Goal: Transaction & Acquisition: Obtain resource

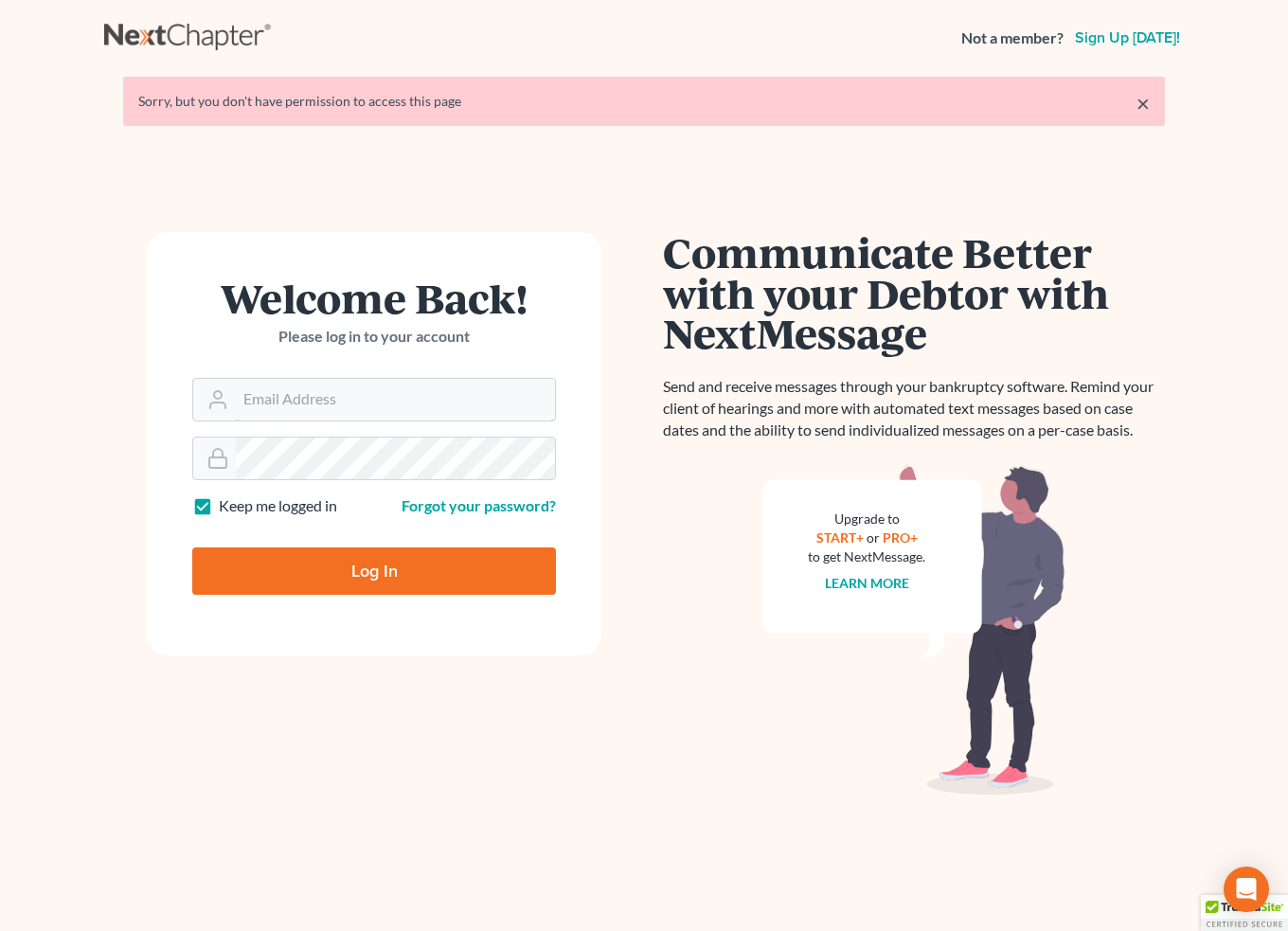
type input "[EMAIL_ADDRESS][DOMAIN_NAME]"
click at [369, 567] on input "Log In" at bounding box center [374, 571] width 364 height 48
type input "Thinking..."
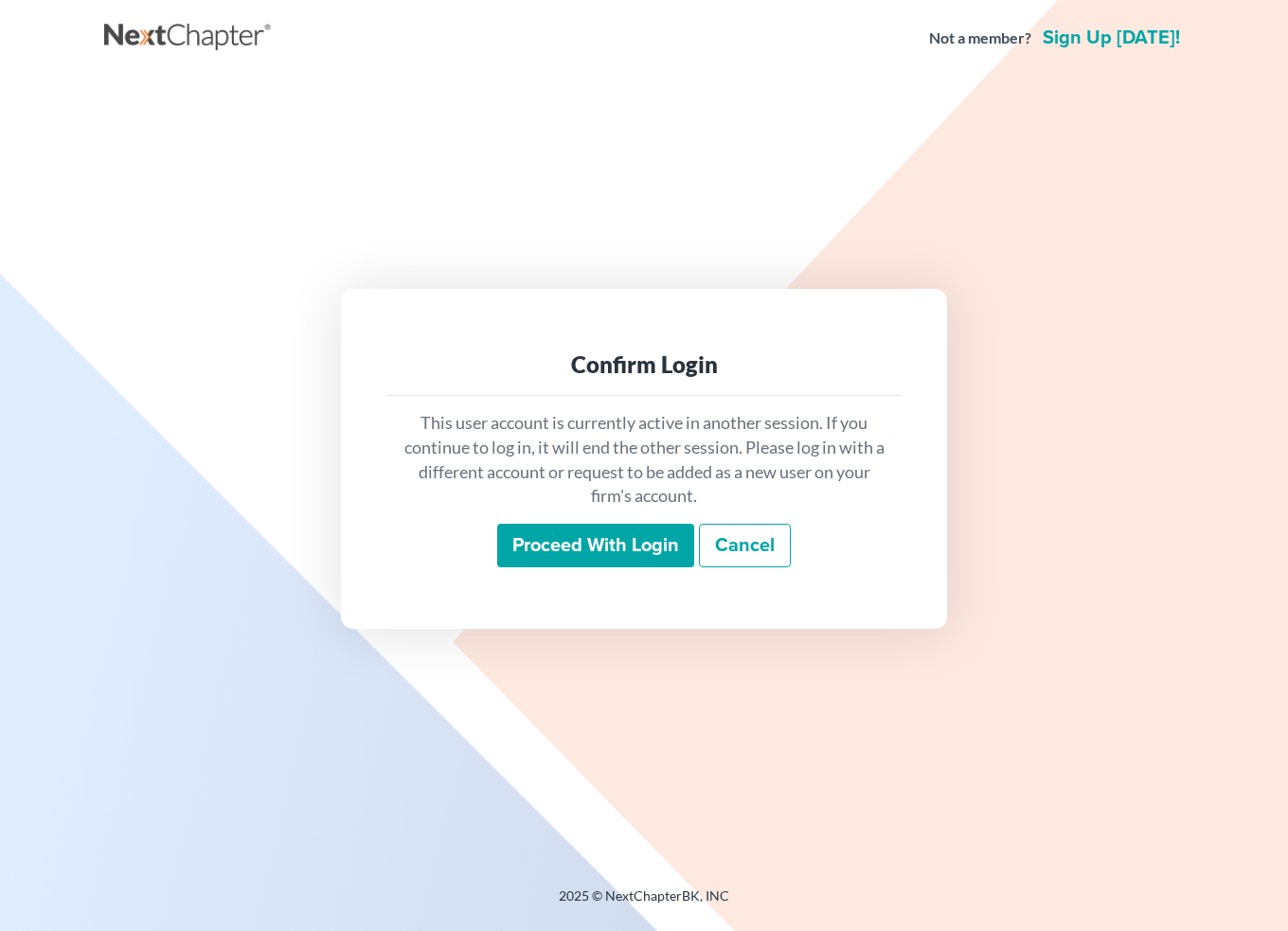
click at [661, 545] on input "Proceed with login" at bounding box center [595, 546] width 197 height 44
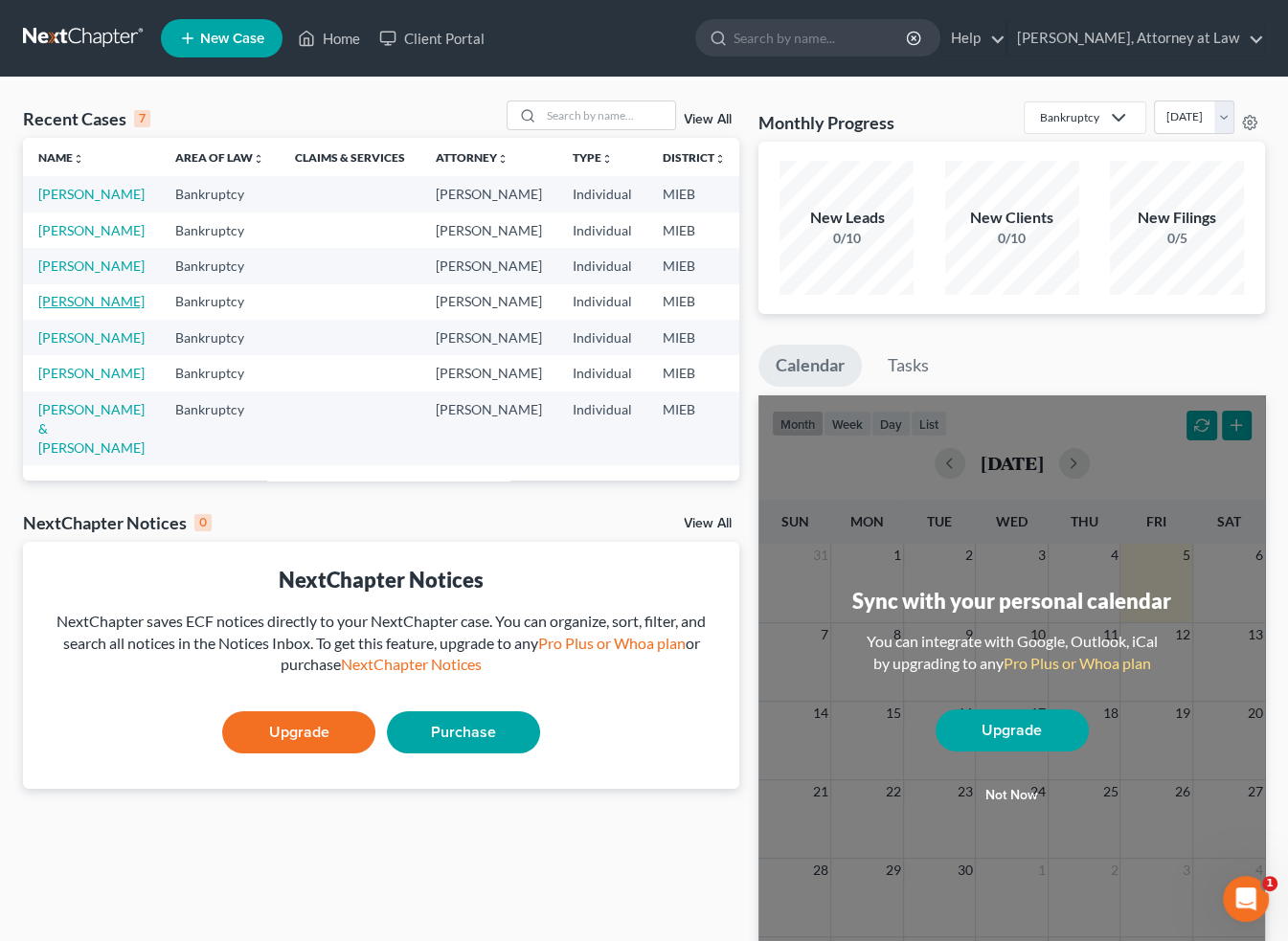
click at [60, 309] on link "[PERSON_NAME]" at bounding box center [92, 301] width 106 height 16
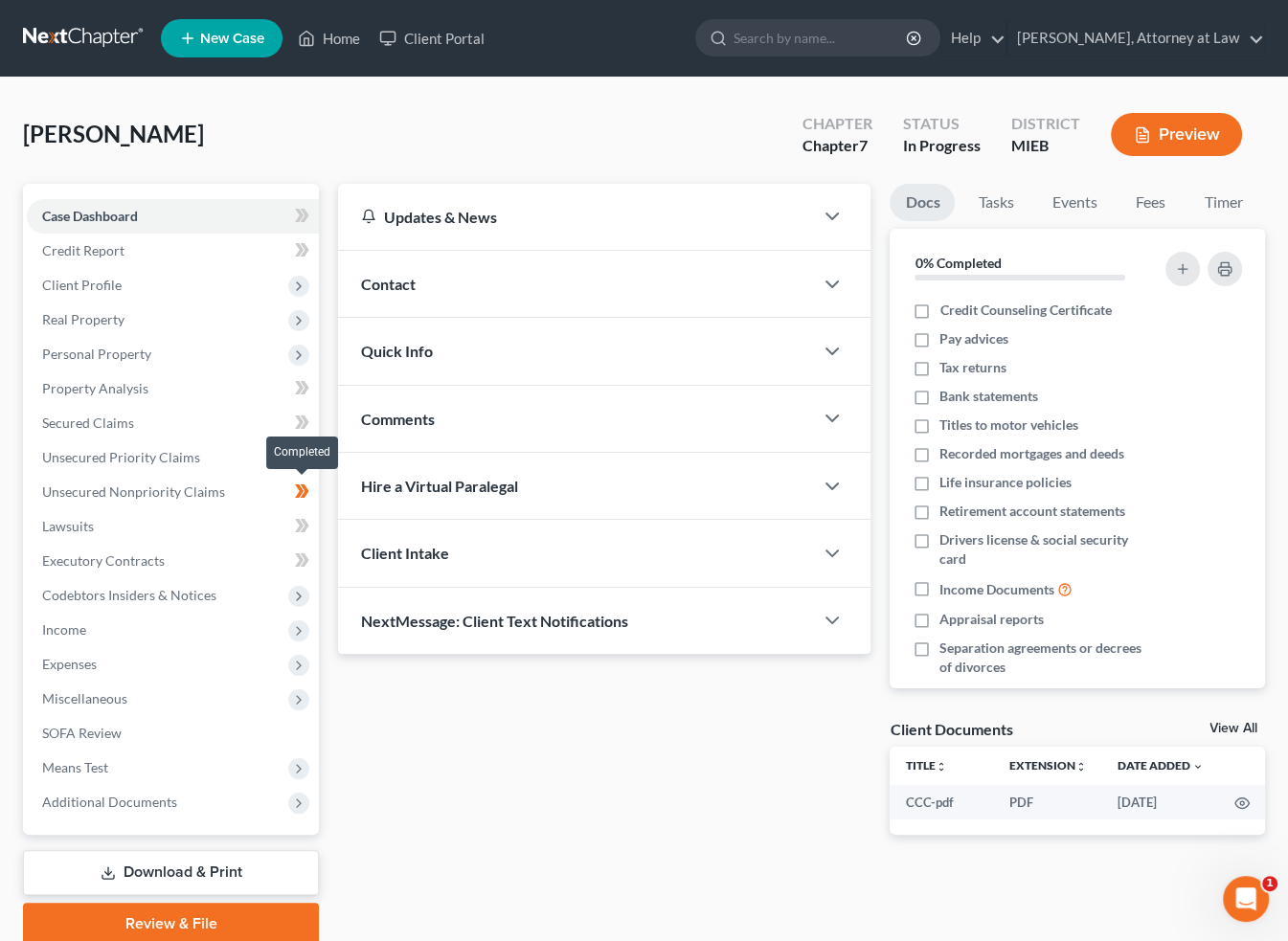
click at [306, 485] on icon at bounding box center [305, 491] width 9 height 13
click at [176, 494] on span "Unsecured Nonpriority Claims" at bounding box center [134, 491] width 183 height 16
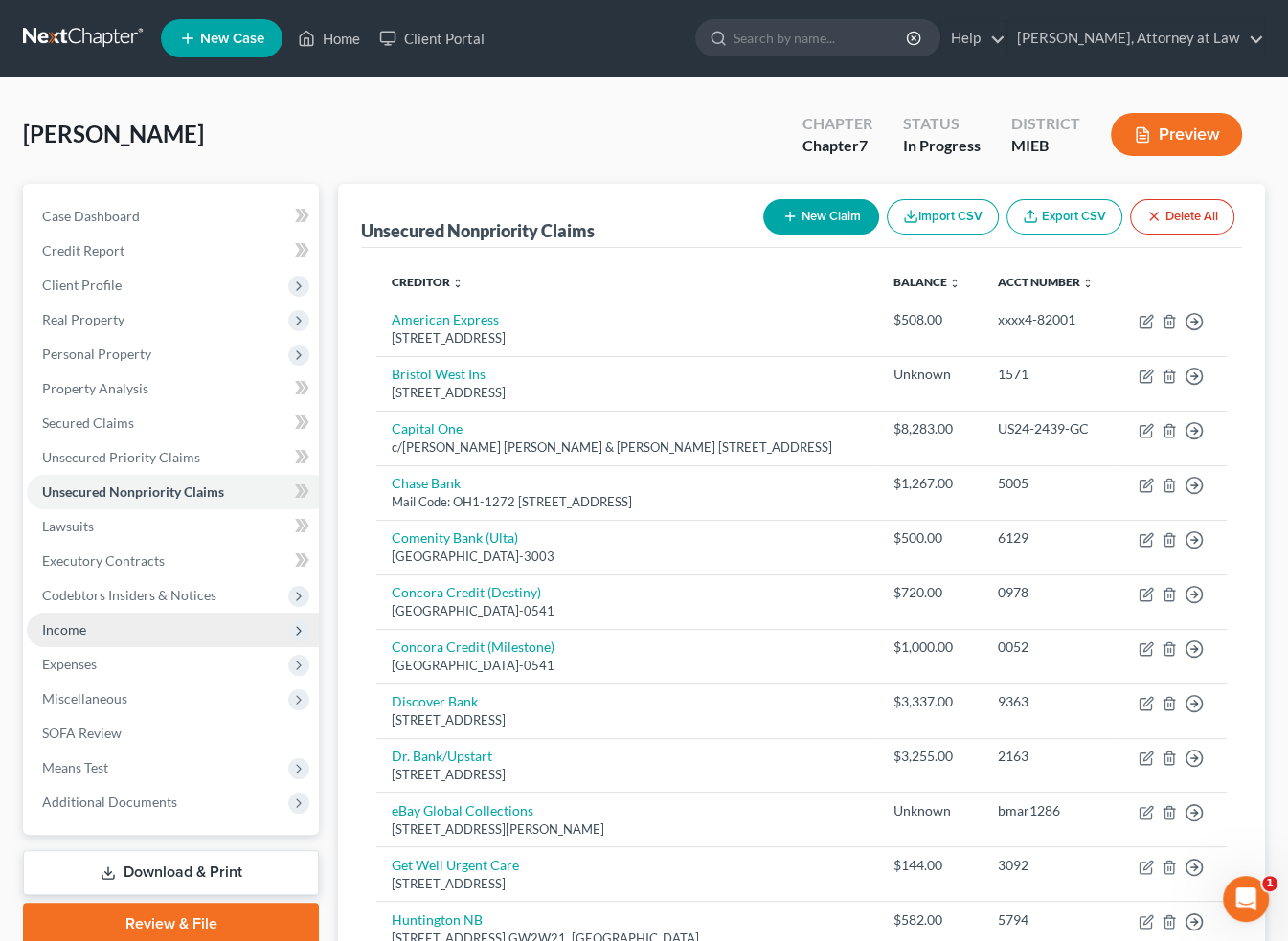
click at [62, 622] on span "Income" at bounding box center [65, 629] width 44 height 16
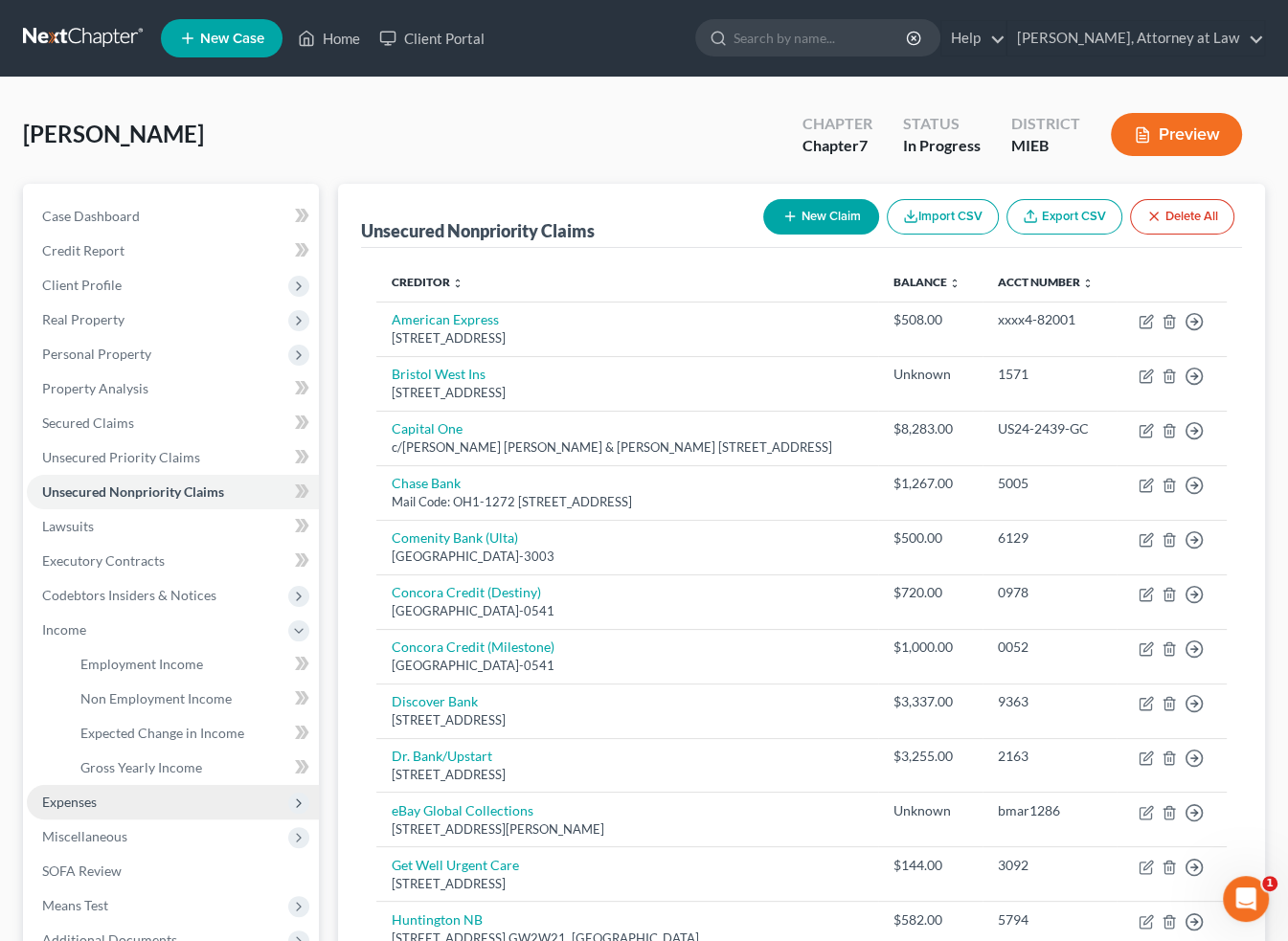
click at [73, 810] on span "Expenses" at bounding box center [173, 802] width 292 height 35
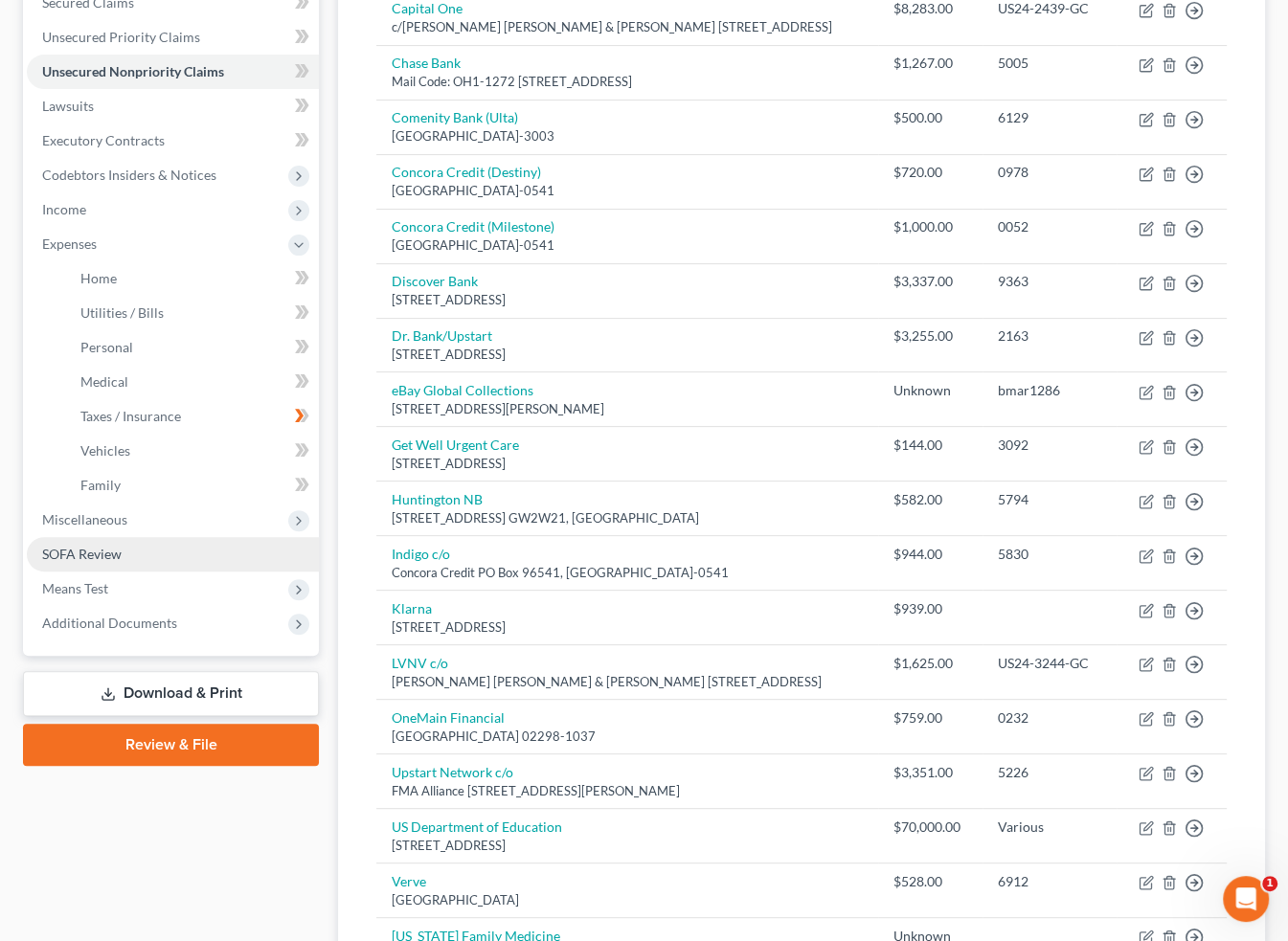
scroll to position [575, 0]
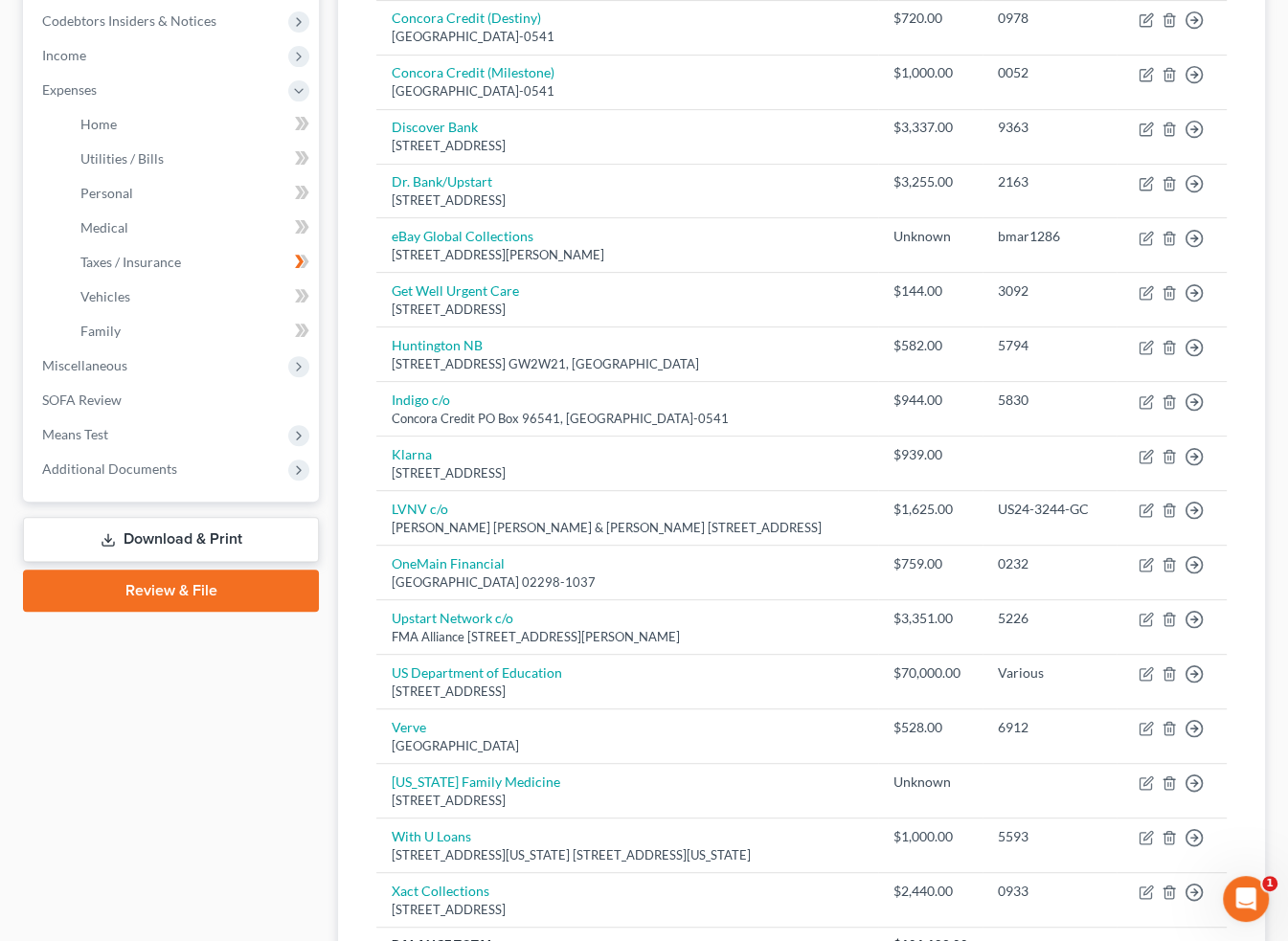
click at [155, 534] on link "Download & Print" at bounding box center [171, 539] width 296 height 45
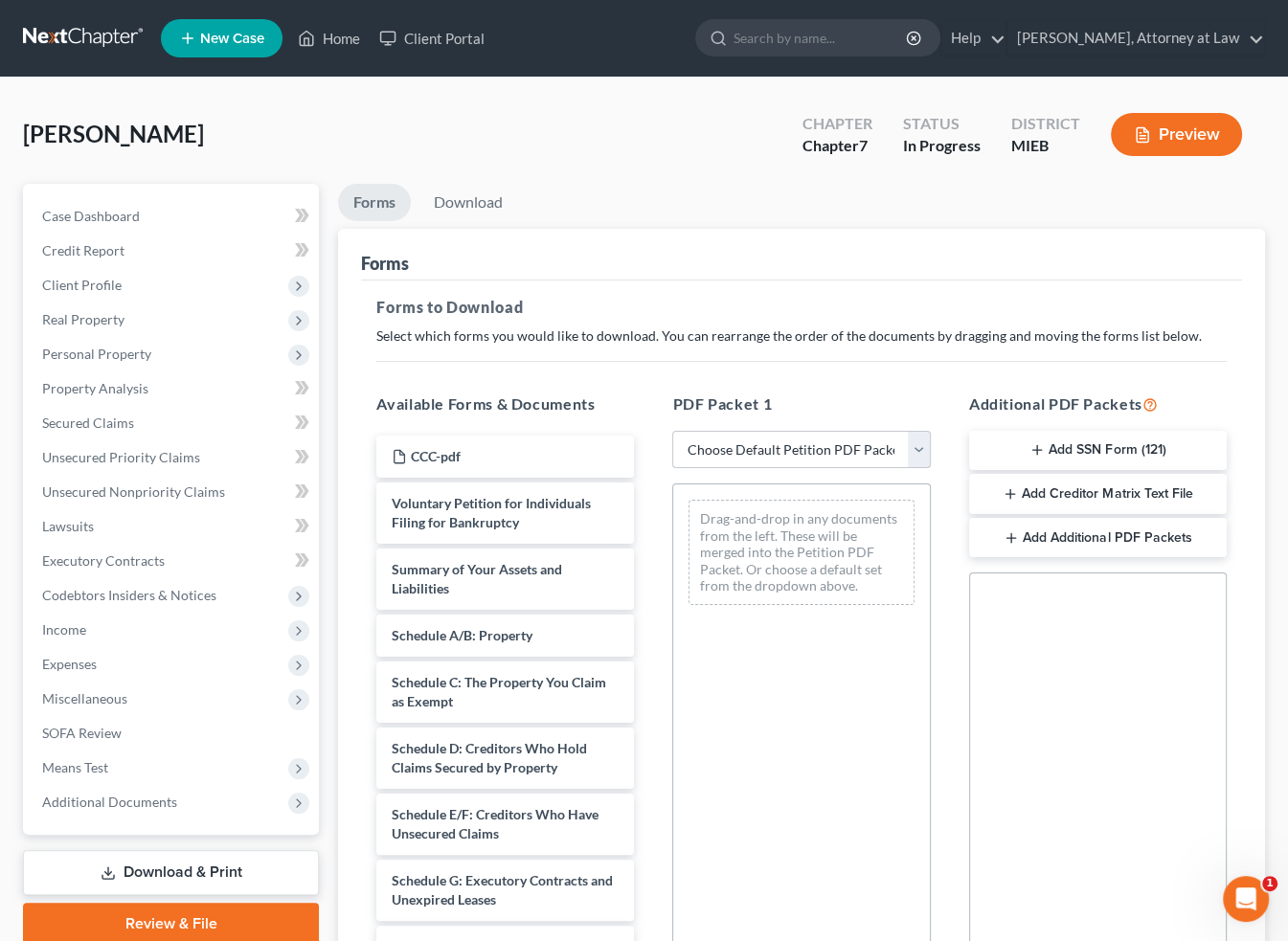
click at [915, 446] on select "Choose Default Petition PDF Packet Complete Bankruptcy Petition (all forms and …" at bounding box center [800, 450] width 257 height 39
click at [672, 431] on select "Choose Default Petition PDF Packet Complete Bankruptcy Petition (all forms and …" at bounding box center [800, 450] width 257 height 39
click at [464, 202] on link "Download" at bounding box center [468, 202] width 99 height 38
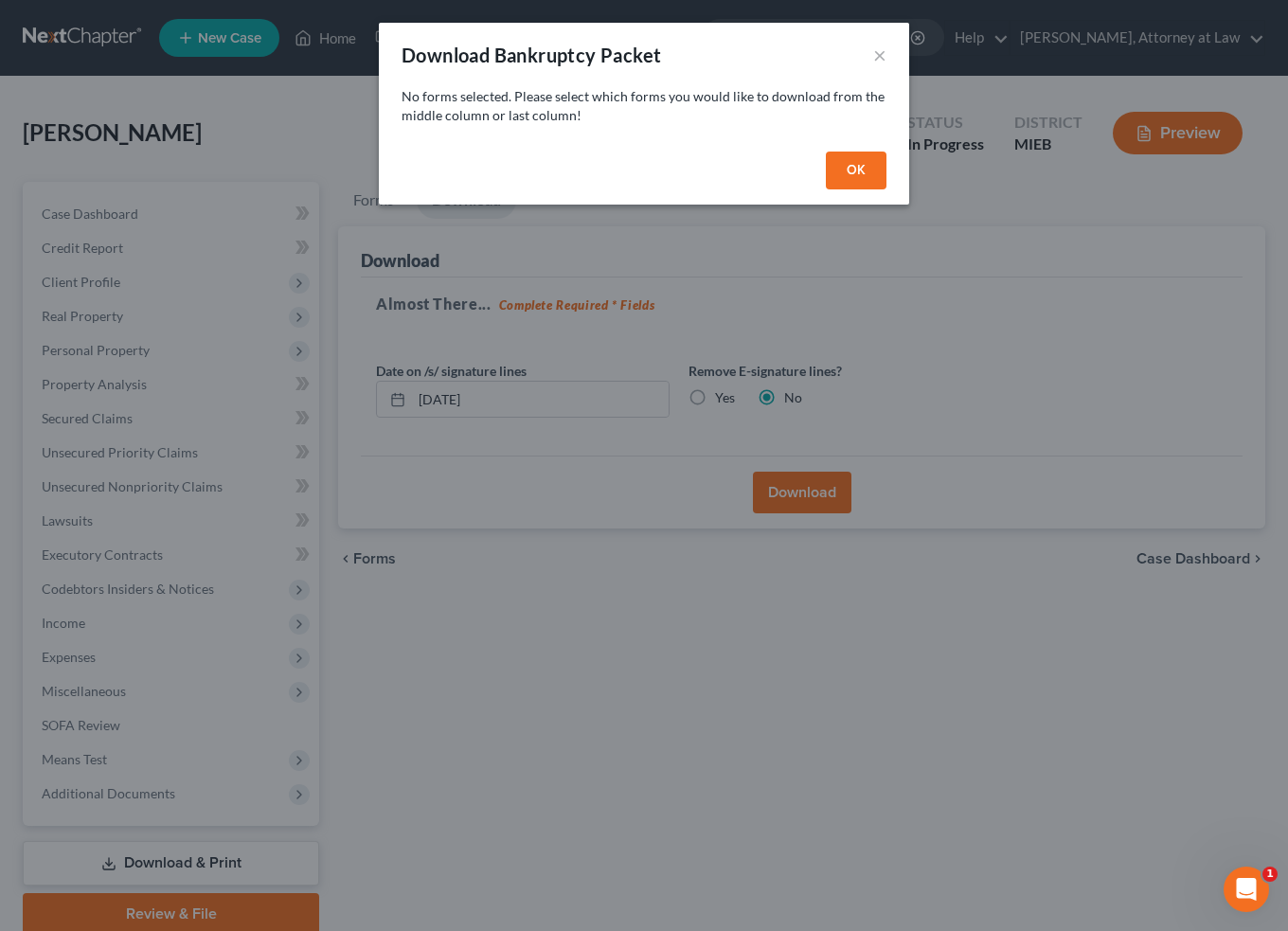
click at [862, 168] on button "OK" at bounding box center [857, 171] width 61 height 38
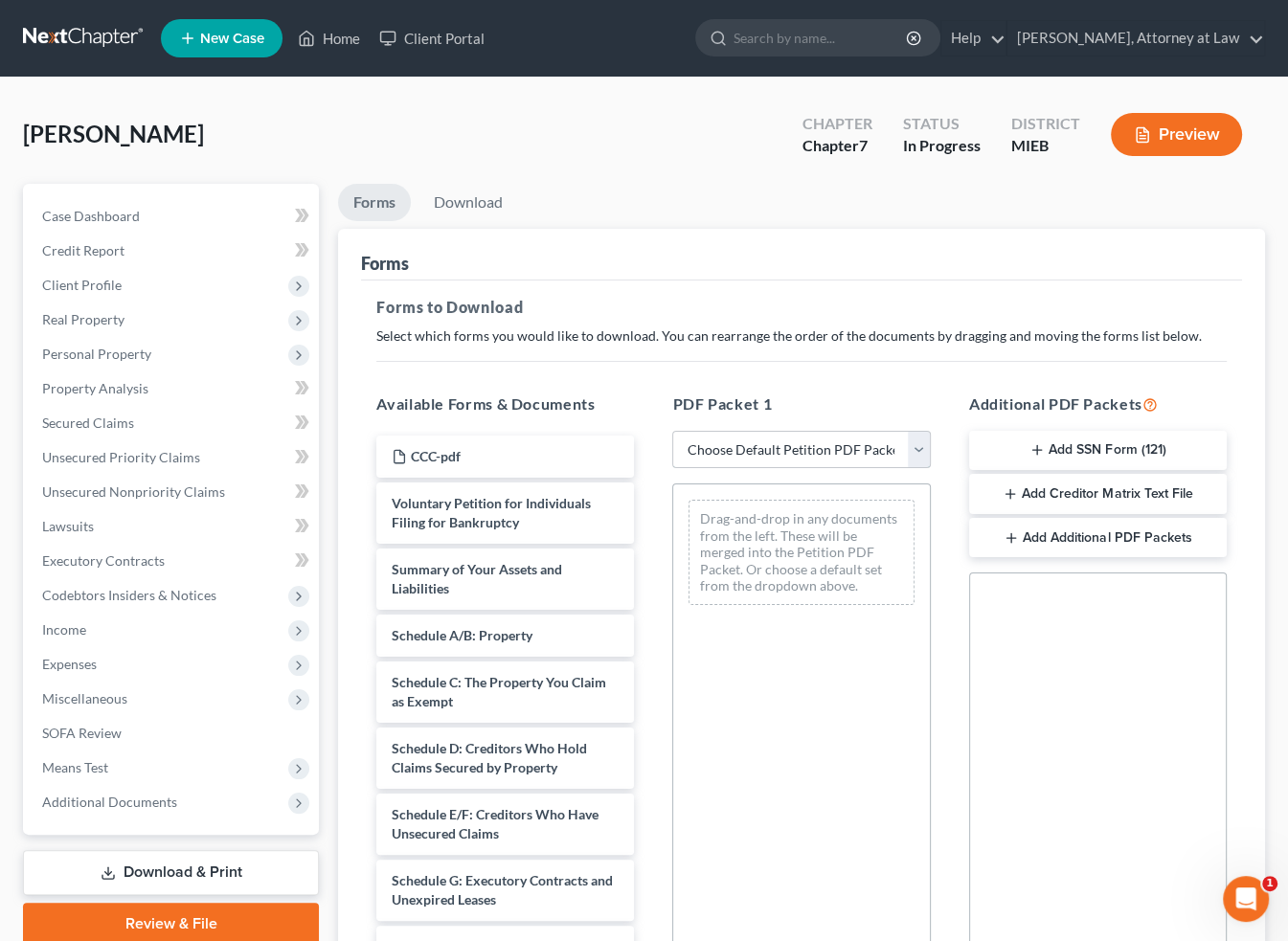
click at [915, 446] on select "Choose Default Petition PDF Packet Complete Bankruptcy Petition (all forms and …" at bounding box center [800, 450] width 257 height 39
select select "0"
click at [680, 431] on select "Choose Default Petition PDF Packet Complete Bankruptcy Petition (all forms and …" at bounding box center [800, 450] width 257 height 39
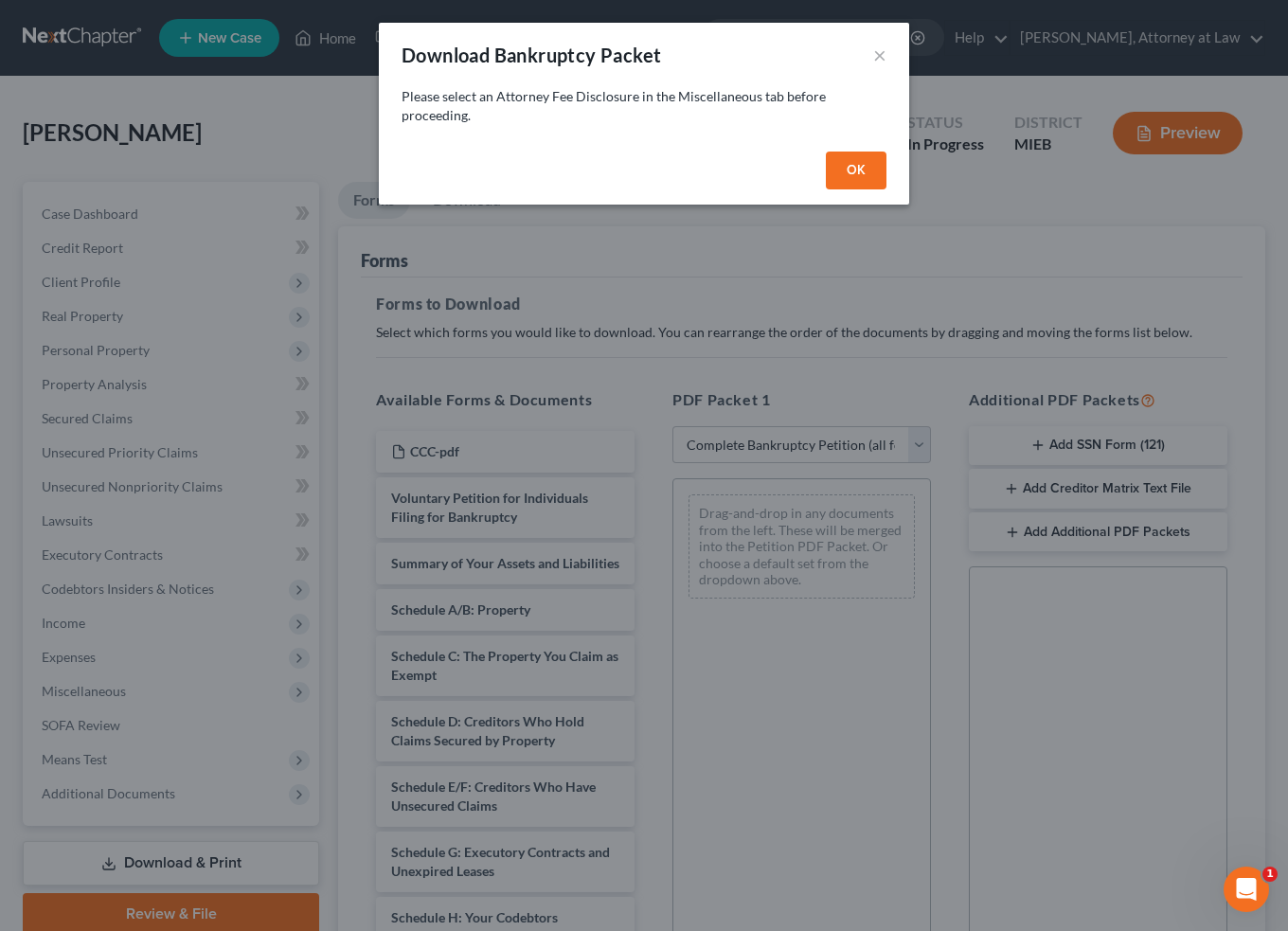
click at [857, 162] on button "OK" at bounding box center [857, 171] width 61 height 38
select select
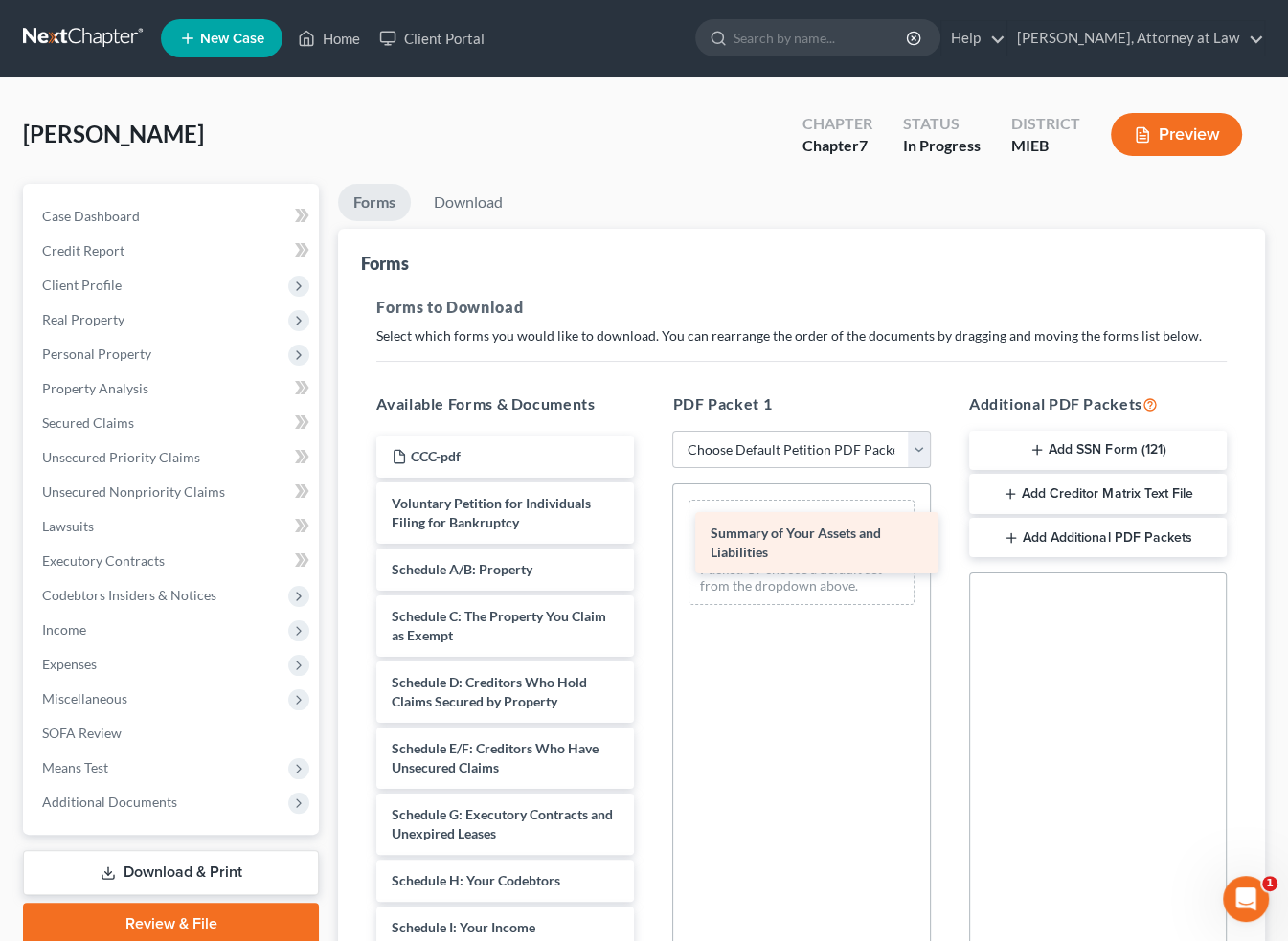
drag, startPoint x: 411, startPoint y: 577, endPoint x: 730, endPoint y: 542, distance: 320.9
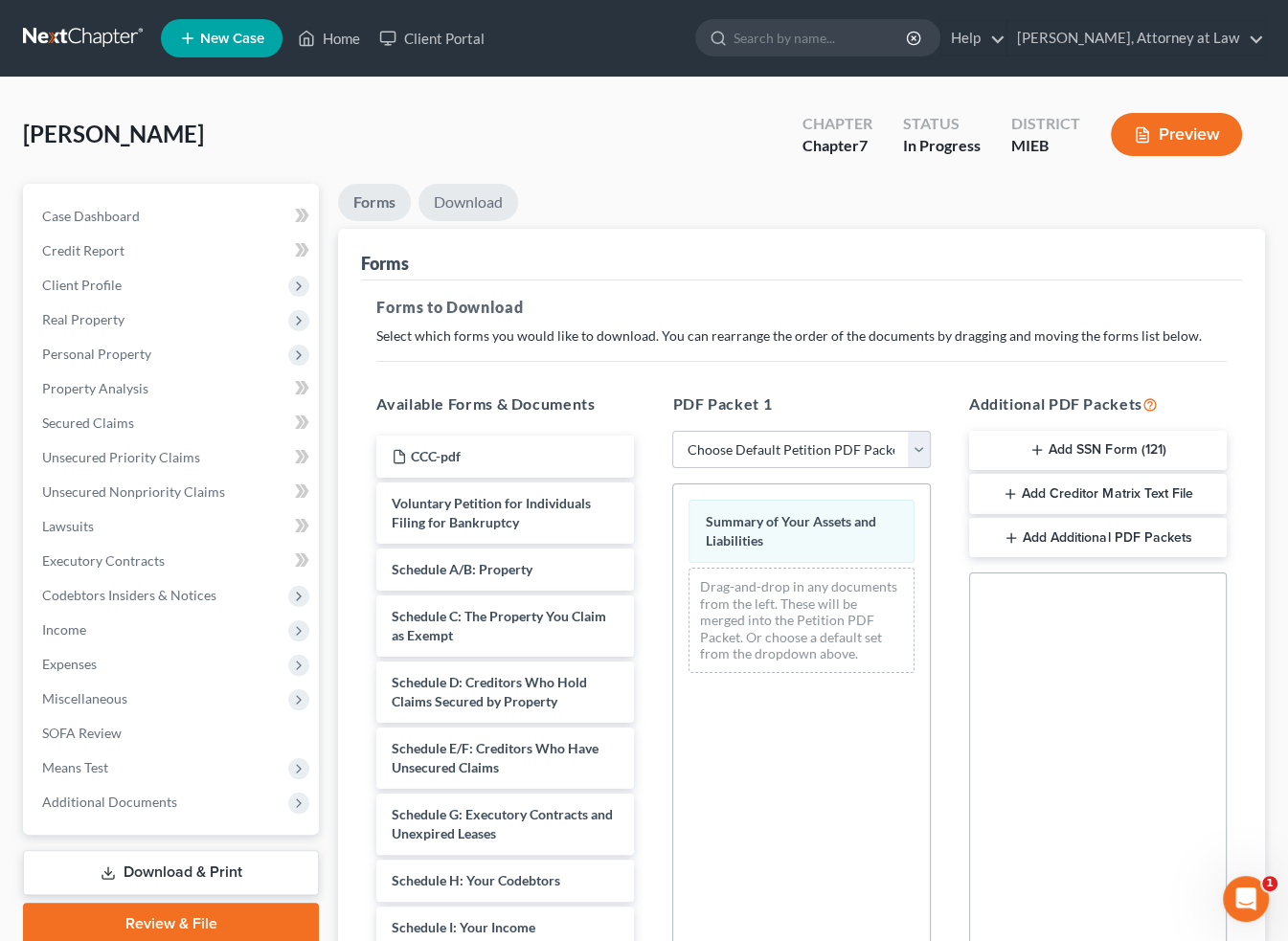
click at [469, 206] on link "Download" at bounding box center [468, 202] width 99 height 38
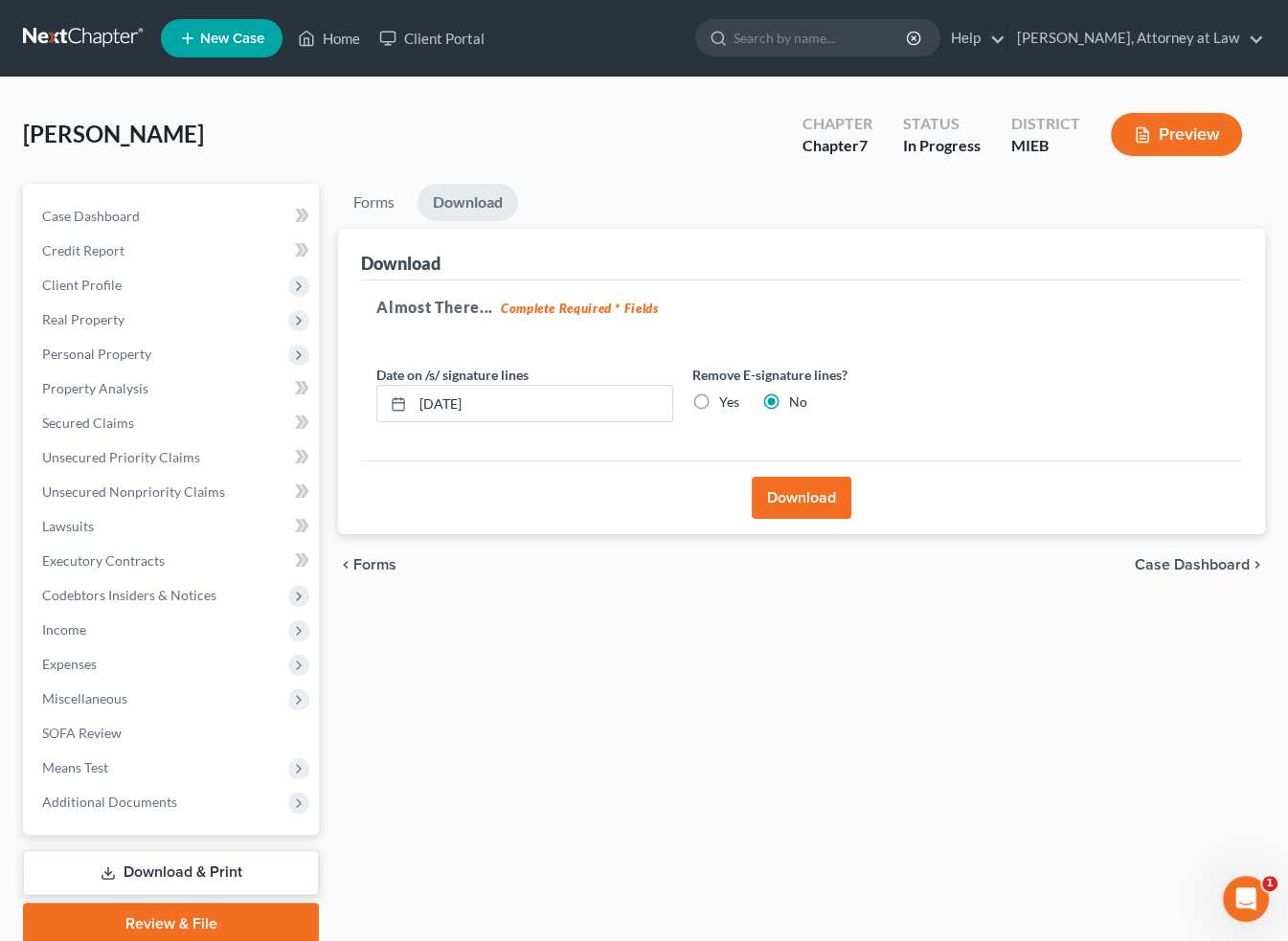
click at [785, 492] on button "Download" at bounding box center [801, 498] width 99 height 42
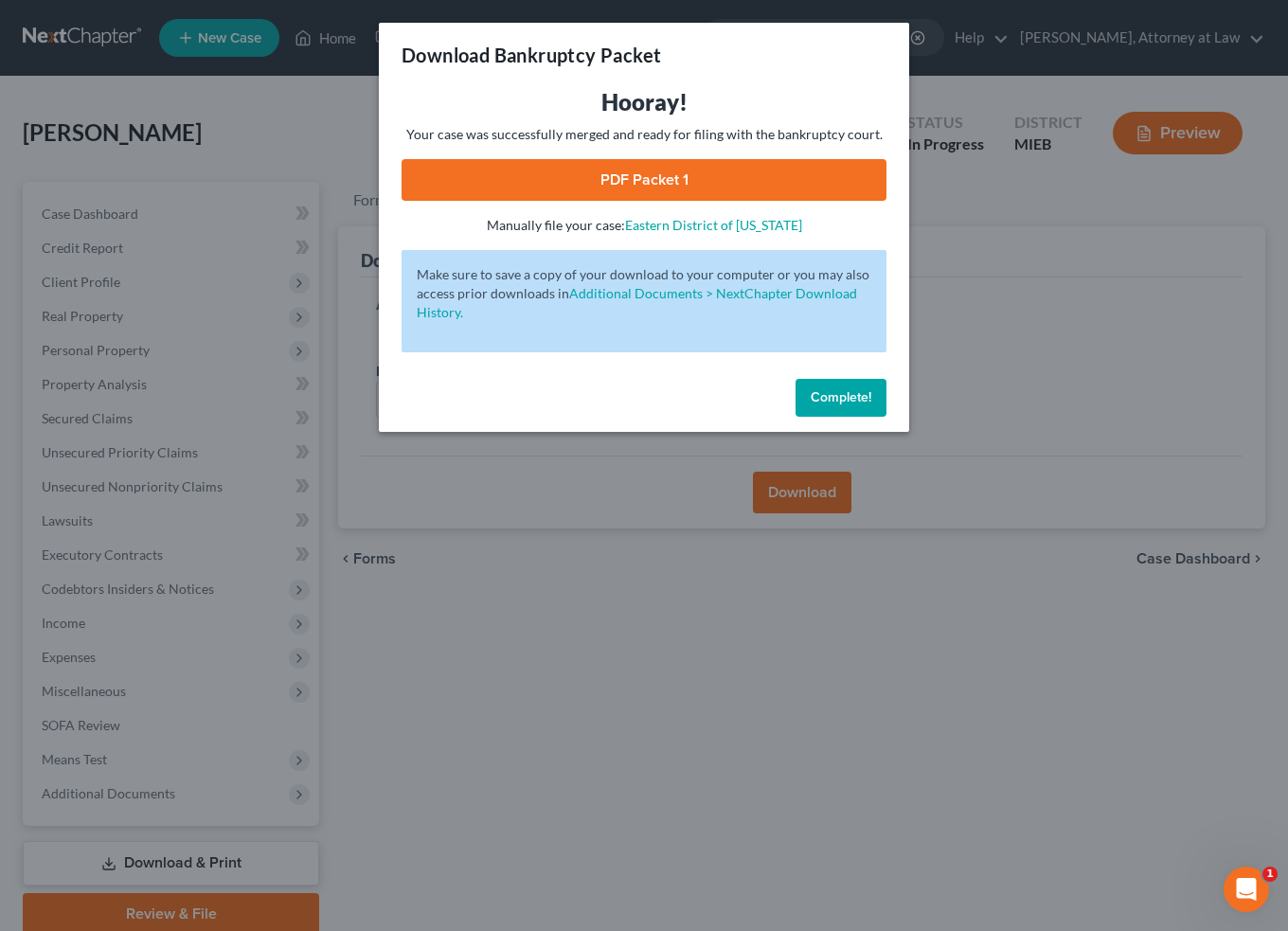
click at [652, 175] on link "PDF Packet 1" at bounding box center [644, 180] width 485 height 42
